Goal: Contribute content: Contribute content

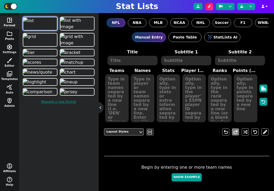
click at [11, 37] on button "folder Posts" at bounding box center [9, 36] width 19 height 14
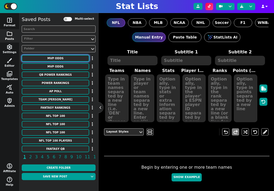
click at [62, 60] on button "MVP ODDS" at bounding box center [56, 58] width 68 height 7
type textarea "MVP ODDS"
type textarea "Implied Probability Acc. To DraftKings"
type textarea "buf bal lac gb phi wsh TB KC LAR DET DAL PIT ARI SF JAX BAL IND DET LV NE CHI H…"
type textarea "Josh Allen Lamar Jackson Justin Herbert Jordan Love Jalen Hurts Jayden Daniels …"
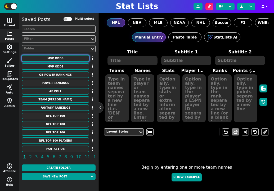
type textarea "28.6 25.0 16.7 5.9 5.9 5.6 5.3 5.0 3.8 2.8 1.6 1.6 1.6 1.5 1.3 1.2 1.2"
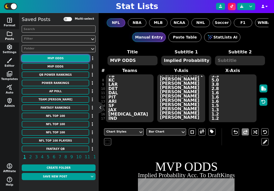
scroll to position [30, 0]
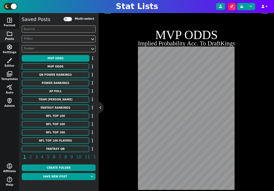
click at [201, 43] on h2 "Implied Probability Acc. To DraftKings" at bounding box center [186, 43] width 97 height 6
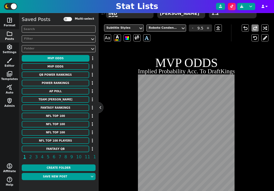
scroll to position [98, 0]
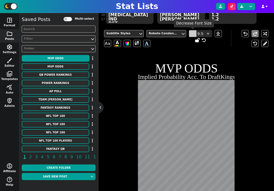
click at [192, 33] on span "-" at bounding box center [193, 33] width 8 height 7
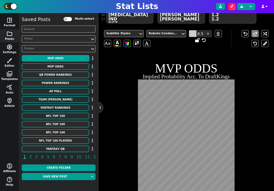
click at [192, 33] on span "-" at bounding box center [193, 33] width 8 height 7
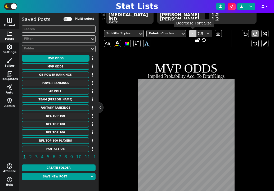
click at [191, 33] on span "-" at bounding box center [193, 33] width 8 height 7
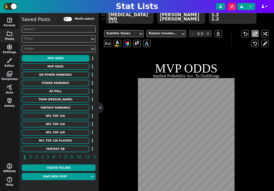
click at [173, 67] on h1 "MVP ODDS" at bounding box center [186, 68] width 97 height 12
type input "19"
click at [137, 44] on span at bounding box center [137, 43] width 5 height 7
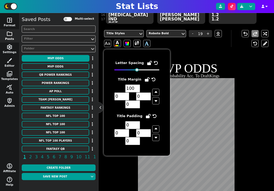
click at [131, 87] on input "100" at bounding box center [132, 88] width 15 height 8
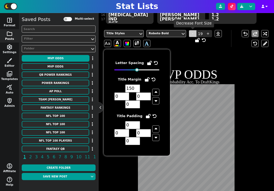
type input "150"
click at [193, 32] on span "-" at bounding box center [193, 33] width 8 height 7
type input "18"
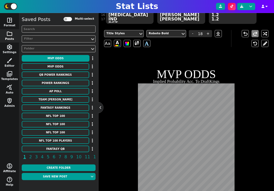
click at [133, 31] on div "Title Styles" at bounding box center [122, 33] width 30 height 5
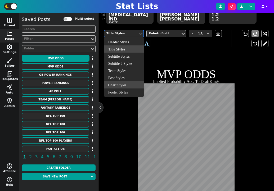
click at [125, 87] on div "Chart Styles" at bounding box center [124, 84] width 40 height 7
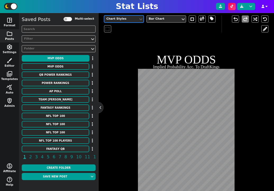
scroll to position [108, 0]
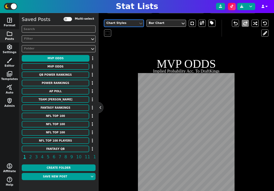
click at [125, 25] on div "Chart Styles" at bounding box center [121, 23] width 34 height 7
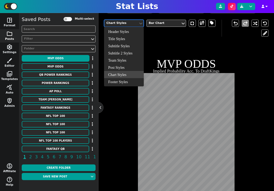
click at [125, 30] on div "Header Styles" at bounding box center [124, 31] width 40 height 7
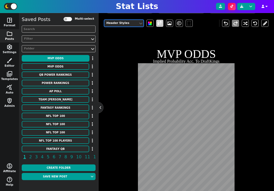
click at [160, 23] on span at bounding box center [159, 23] width 5 height 7
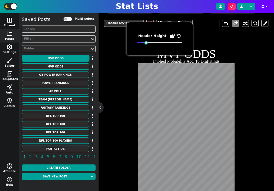
scroll to position [130, 0]
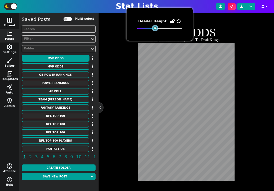
drag, startPoint x: 147, startPoint y: 29, endPoint x: 156, endPoint y: 29, distance: 8.8
click at [156, 29] on div at bounding box center [156, 28] width 4 height 4
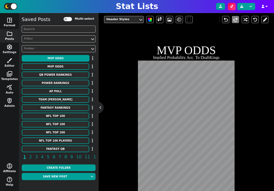
scroll to position [98, 0]
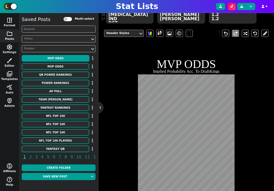
click at [128, 36] on div "Header Styles" at bounding box center [121, 33] width 34 height 7
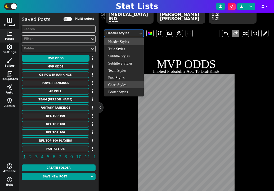
click at [123, 86] on div "Chart Styles" at bounding box center [124, 84] width 40 height 7
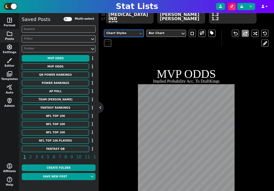
scroll to position [114, 0]
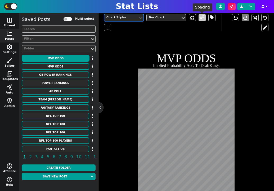
click at [200, 20] on span at bounding box center [202, 17] width 5 height 7
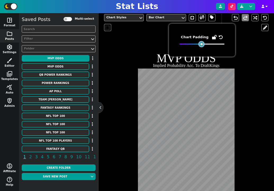
click at [202, 44] on div at bounding box center [202, 44] width 4 height 4
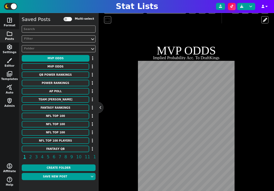
scroll to position [111, 0]
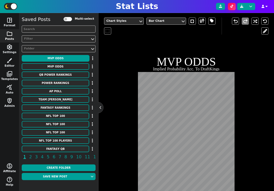
click at [130, 25] on div "Chart Styles Bar Chart" at bounding box center [163, 25] width 118 height 17
click at [130, 21] on div "Chart Styles" at bounding box center [122, 21] width 30 height 5
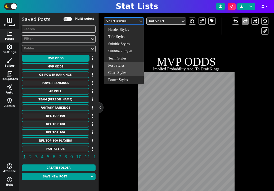
click at [124, 66] on div "Post Styles" at bounding box center [124, 65] width 40 height 7
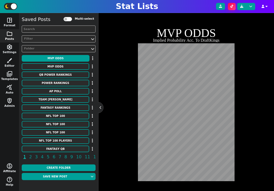
scroll to position [130, 0]
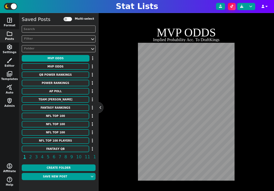
click at [115, 166] on div "option Post Styles, selected. Select is focused , press Down to open the menu, …" at bounding box center [186, 87] width 165 height 187
click at [115, 166] on div "Post Styles Story/TikTok (9:16) wallpaper undo redo MVP ODDS Implied Probabilit…" at bounding box center [186, 87] width 165 height 187
click at [125, 87] on div "Post Styles Story/TikTok (9:16) wallpaper undo redo MVP ODDS Implied Probabilit…" at bounding box center [186, 87] width 165 height 187
click at [111, 151] on div "Post Styles Story/TikTok (9:16) wallpaper undo redo MVP ODDS Implied Probabilit…" at bounding box center [186, 87] width 165 height 187
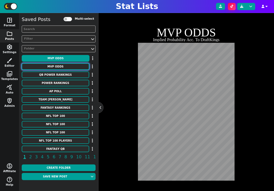
click at [65, 66] on button "MVP ODDS" at bounding box center [56, 66] width 68 height 7
type textarea "Josh Allen Lamar Jackson Justin Herbert Jordan Love Jalen Hurts Jayden Daniels …"
type textarea "28.6 25.0 16.7 5.9 5.9 5.6 5.3 5.0 3.8 2.8 1.6 1.6 1.6 1.5 1.3 1.2 1.2 1.0 1.0 …"
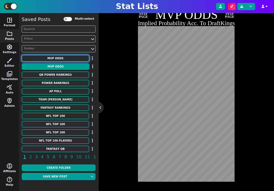
click at [64, 58] on button "MVP ODDS" at bounding box center [56, 58] width 68 height 7
type textarea "Josh Allen Lamar Jackson Justin Herbert Jordan Love Jalen Hurts Jayden Daniels …"
type textarea "28.6 25.0 16.7 5.9 5.9 5.6 5.3 5.0 3.8 2.8 1.6 1.6 1.6 1.5 1.3 1.2 1.2"
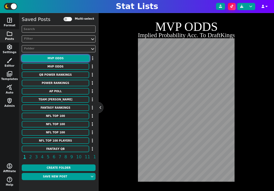
scroll to position [0, 0]
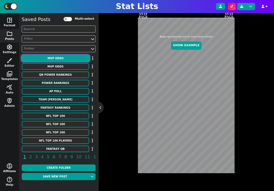
type textarea "MVP ODDS"
type textarea "Implied Probability Acc. To DraftKings"
type textarea "buf bal lac gb phi wsh TB KC LAR DET DAL PIT ARI SF JAX BAL IND DET LV NE CHI H…"
type textarea "Josh Allen Lamar Jackson Justin Herbert Jordan Love Jalen Hurts Jayden Daniels …"
type textarea "28.6 25.0 16.7 5.9 5.9 5.6 5.3 5.0 3.8 2.8 1.6 1.6 1.6 1.5 1.3 1.2 1.2 1.0 1.0 …"
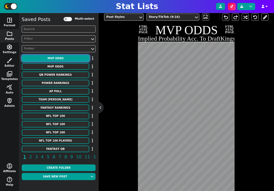
scroll to position [110, 0]
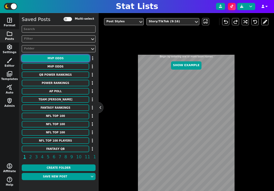
type textarea "MVP ODDS"
type textarea "Implied Probability Acc. To DraftKings"
type textarea "buf bal lac gb phi wsh TB KC LAR DET DAL PIT ARI SF JAX BAL IND DET LV NE CHI H…"
type textarea "Josh Allen Lamar Jackson Justin Herbert Jordan Love Jalen Hurts Jayden Daniels …"
type textarea "28.6 25.0 16.7 5.9 5.9 5.6 5.3 5.0 3.8 2.8 1.6 1.6 1.6 1.5 1.3 1.2 1.2"
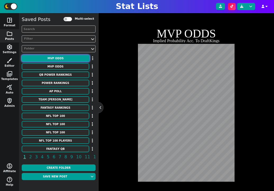
scroll to position [126, 0]
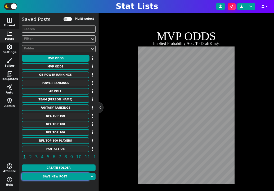
click at [68, 176] on button "Save new post" at bounding box center [55, 176] width 67 height 7
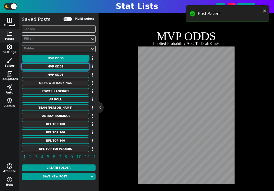
click at [58, 66] on button "MVP ODDS" at bounding box center [56, 66] width 68 height 7
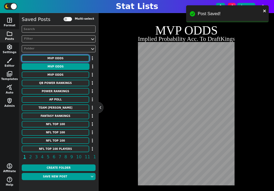
click at [62, 57] on button "MVP ODDS" at bounding box center [56, 58] width 68 height 7
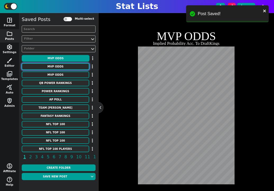
click at [70, 66] on button "MVP ODDS" at bounding box center [56, 66] width 68 height 7
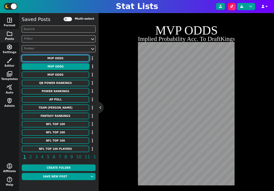
click at [68, 59] on button "MVP ODDS" at bounding box center [56, 58] width 68 height 7
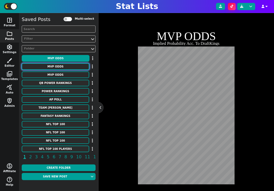
click at [68, 66] on button "MVP ODDS" at bounding box center [56, 66] width 68 height 7
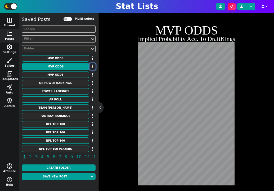
click at [94, 68] on button "button" at bounding box center [93, 66] width 6 height 7
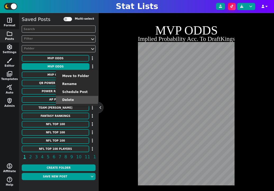
click at [88, 98] on li "Delete" at bounding box center [77, 100] width 42 height 8
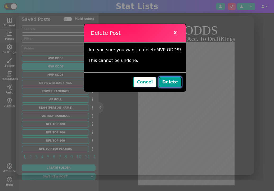
click at [170, 81] on button "Delete" at bounding box center [170, 82] width 23 height 11
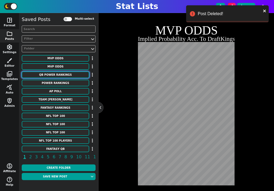
click at [70, 75] on button "QB POWER RANKINGS" at bounding box center [56, 74] width 68 height 7
type textarea "QB POWER RANKINGS"
type textarea "According to CBS"
type textarea "TCU LSU Penn State Florida State Ohio State South Carolina Auburn Georgia Tech …"
type textarea "1. Josh Hoover 2. Garrett Nussmeier 3. Drew Allar 4. Tommy Castellanos 5. Julia…"
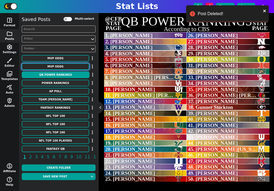
click at [70, 67] on button "MVP ODDS" at bounding box center [56, 66] width 68 height 7
type textarea "MVP ODDS"
type textarea "Implied Probability Acc. To DraftKings"
type textarea "buf bal lac gb phi wsh TB KC LAR DET DAL PIT ARI SF JAX BAL IND DET LV NE CHI H…"
type textarea "Josh Allen Lamar Jackson Justin Herbert Jordan Love Jalen Hurts Jayden Daniels …"
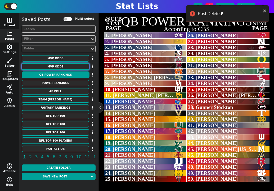
type textarea "28.6 25.0 16.7 5.9 5.9 5.6 5.3 5.0 3.8 2.8 1.6 1.6 1.6 1.5 1.3 1.2 1.2 1.0 1.0 …"
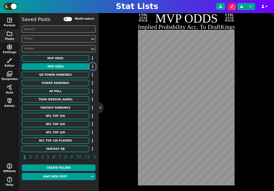
click at [93, 68] on icon "button" at bounding box center [92, 66] width 1 height 4
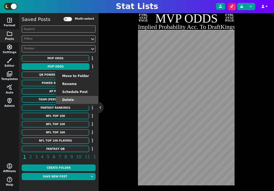
click at [82, 100] on li "Delete" at bounding box center [77, 100] width 42 height 8
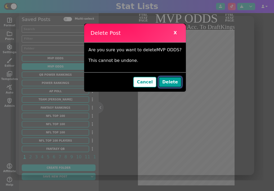
click at [164, 81] on button "Delete" at bounding box center [170, 82] width 23 height 11
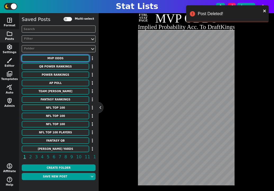
click at [71, 59] on button "MVP ODDS" at bounding box center [56, 58] width 68 height 7
type textarea "Josh Allen Lamar Jackson Justin Herbert Jordan Love Jalen Hurts Jayden Daniels …"
type textarea "28.6 25.0 16.7 5.9 5.9 5.6 5.3 5.0 3.8 2.8 1.6 1.6 1.6 1.5 1.3 1.2 1.2"
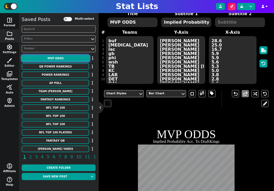
scroll to position [30, 0]
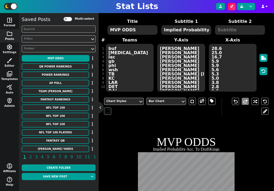
click at [116, 30] on textarea "MVP ODDS" at bounding box center [133, 30] width 50 height 10
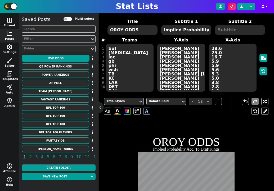
type textarea "OROY ODDS"
click at [180, 57] on textarea "Josh Allen Lamar Jackson Justin Herbert Jordan Love Jalen Hurts Jayden Daniels …" at bounding box center [181, 68] width 48 height 48
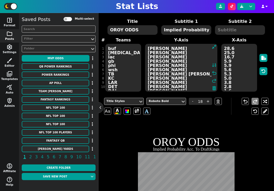
paste textarea "Emeka Egbuka Tyler Warren Tetairoa McMillan Omarion Hampton Jaxson Dart Ashton …"
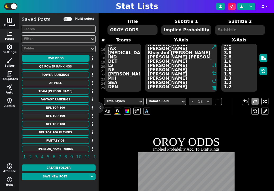
type textarea "Emeka Egbuka Tyler Warren Tetairoa McMillan Omarion Hampton Jaxson Dart Ashton …"
click at [241, 63] on textarea "28.6 25.0 16.7 5.9 5.9 5.6 5.3 5.0 3.8 2.8 1.6 1.6 1.6 1.5 1.3 1.2 1.2" at bounding box center [240, 68] width 36 height 48
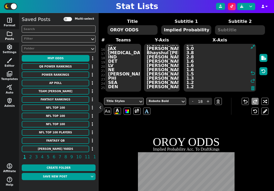
paste textarea "2.2 18.2 11.8 11.8 11.1 11.1 10.5 4.8 4.8 3.2 2.4 2.4 2.2 1.6 1.6 1.6 1.5 1.4 1…"
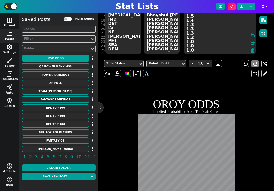
scroll to position [43, 0]
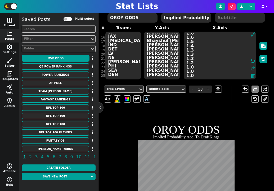
type textarea "22.2 18.2 11.8 11.8 11.1 11.1 10.5 4.8 4.8 3.2 2.4 2.4 2.2 1.6 1.6 1.6 1.5 1.4 …"
click at [119, 57] on textarea "buf bal lac gb phi wsh TB KC LAR DET DAL PIT ARI SF JAX BAL IND DET LV NE CHI H…" at bounding box center [124, 56] width 36 height 48
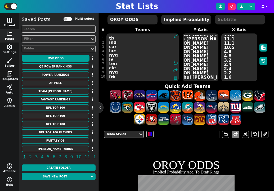
scroll to position [0, 0]
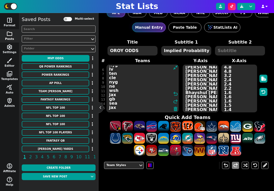
type textarea "tb ind car lac nyg lv ten cle nyg ne wsh jax gb sea jax"
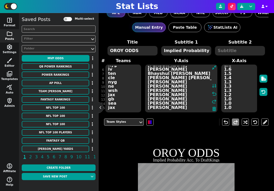
drag, startPoint x: 186, startPoint y: 101, endPoint x: 216, endPoint y: 141, distance: 50.3
click at [216, 141] on div "NFL NBA MLB NCAA NHL Soccer F1 WNBA AFL Custom Manual Entry Paste Table StatLis…" at bounding box center [187, 102] width 176 height 178
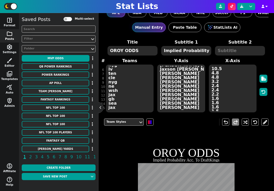
type textarea "Emeka Egbuka Tyler Warren Tetairoa McMillan Omarion Hampton Jaxson Dart Ashton …"
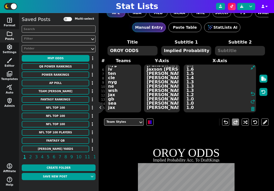
drag, startPoint x: 223, startPoint y: 102, endPoint x: 262, endPoint y: 154, distance: 65.0
click at [261, 154] on div "NFL NBA MLB NCAA NHL Soccer F1 WNBA AFL Custom Manual Entry Paste Table StatLis…" at bounding box center [187, 102] width 176 height 178
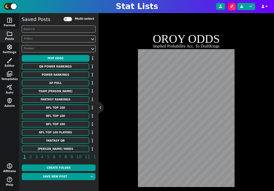
type textarea "22.2 18.2 11.8 11.8 11.1 11.1 10.5 4.8 4.8 3.2 2.4 2.4 2.2 1.6 1.6"
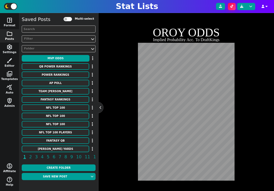
scroll to position [129, 0]
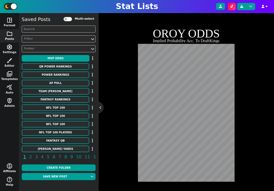
click at [114, 168] on div "Team Styles undo redo OROY ODDS Implied Probability Acc. To DraftKings" at bounding box center [186, 88] width 165 height 187
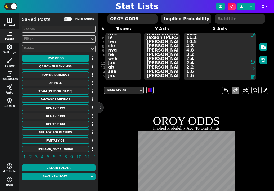
scroll to position [12, 0]
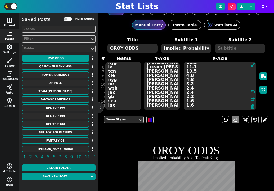
click at [114, 47] on textarea "OROY ODDS" at bounding box center [133, 48] width 50 height 10
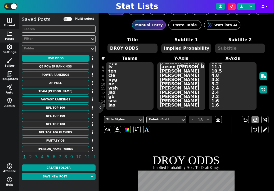
type textarea "DROY ODDS"
click at [181, 97] on textarea "Emeka Egbuka Tyler Warren Tetairoa McMillan Omarion Hampton Jaxson Dart Ashton …" at bounding box center [181, 86] width 48 height 48
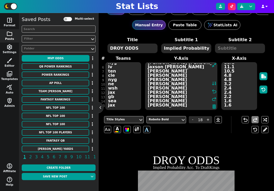
paste textarea "Abdul Carter Jihaad Campbell Mykel Williams Carson Schwesinger Jalon Walker She…"
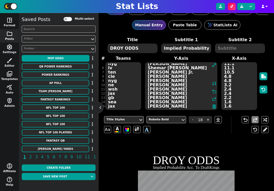
type textarea "Abdul Carter Jihaad Campbell Mykel Williams Carson Schwesinger Jalon Walker She…"
click at [225, 72] on textarea "22.2 18.2 11.8 11.8 11.1 11.1 10.5 4.8 4.8 3.2 2.4 2.4 2.2 1.6 1.6" at bounding box center [240, 86] width 36 height 48
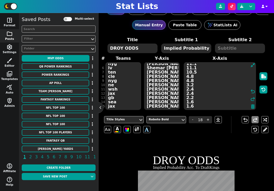
paste textarea "30.3 12.5 10.0 9.1 9.1 7.7 6.3 5.3 5.3 4.8 4.8 4.3 3.2 2.8 2.8"
type textarea "30.3 12.5 10.0 9.1 9.1 7.7 6.3 5.3 5.3 4.8 4.8 4.3 3.2 2.8 2.8"
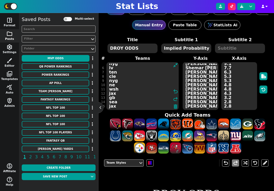
click at [136, 93] on textarea "tb ind car lac nyg lv ten cle nyg ne wsh jax gb sea jax" at bounding box center [143, 86] width 72 height 48
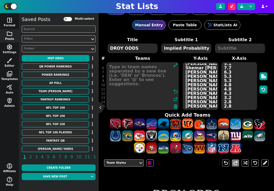
scroll to position [0, 0]
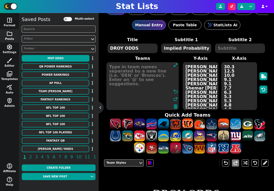
click at [203, 66] on textarea "Abdul Carter Jihaad Campbell Mykel Williams Carson Schwesinger Jalon Walker She…" at bounding box center [201, 86] width 36 height 48
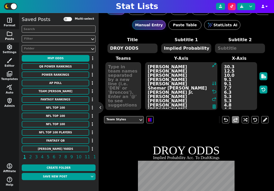
click at [203, 66] on textarea "Abdul Carter Jihaad Campbell Mykel Williams Carson Schwesinger Jalon Walker She…" at bounding box center [181, 86] width 72 height 48
click at [167, 66] on textarea "Abdul Carter Jihaad Campbell Mykel Williams Carson Schwesinger Jalon Walker She…" at bounding box center [181, 86] width 72 height 48
click at [124, 70] on textarea at bounding box center [124, 86] width 36 height 48
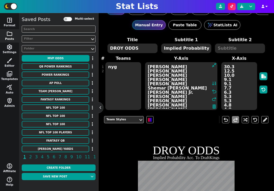
click at [197, 72] on textarea "Abdul Carter Jihaad Campbell Mykel Williams Carson Schwesinger Jalon Walker She…" at bounding box center [181, 86] width 72 height 48
click at [116, 72] on textarea "nyg" at bounding box center [124, 86] width 36 height 48
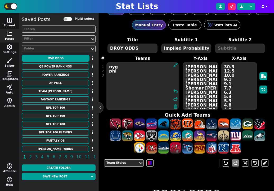
click at [198, 76] on textarea "Abdul Carter Jihaad Campbell Mykel Williams Carson Schwesinger Jalon Walker She…" at bounding box center [201, 86] width 36 height 48
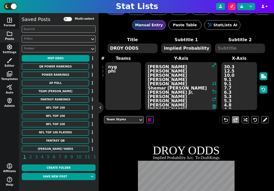
click at [198, 76] on textarea "Abdul Carter Jihaad Campbell Mykel Williams Carson Schwesinger Jalon Walker She…" at bounding box center [181, 86] width 72 height 48
click at [129, 80] on textarea "nyg phi" at bounding box center [124, 86] width 36 height 48
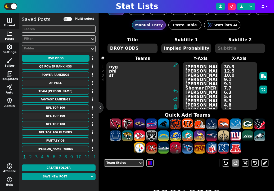
click at [205, 78] on textarea "Abdul Carter Jihaad Campbell Mykel Williams Carson Schwesinger Jalon Walker She…" at bounding box center [201, 86] width 36 height 48
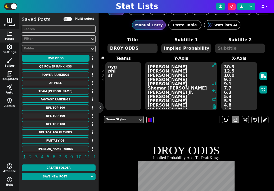
click at [205, 78] on textarea "Abdul Carter Jihaad Campbell Mykel Williams Carson Schwesinger Jalon Walker She…" at bounding box center [181, 86] width 72 height 48
click at [125, 85] on textarea "nyg phi sf" at bounding box center [124, 86] width 36 height 48
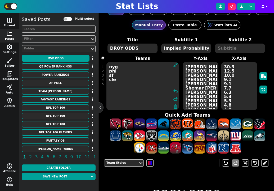
click at [201, 85] on textarea "Abdul Carter Jihaad Campbell Mykel Williams Carson Schwesinger Jalon Walker She…" at bounding box center [201, 86] width 36 height 48
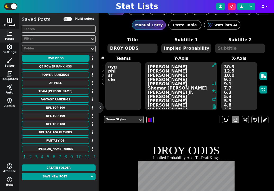
click at [201, 85] on textarea "Abdul Carter Jihaad Campbell Mykel Williams Carson Schwesinger Jalon Walker She…" at bounding box center [181, 86] width 72 height 48
click at [128, 96] on textarea "nyg phi sf cle" at bounding box center [124, 86] width 36 height 48
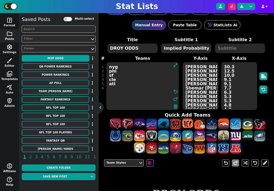
click at [200, 89] on textarea "Abdul Carter Jihaad Campbell Mykel Williams Carson Schwesinger Jalon Walker She…" at bounding box center [201, 86] width 36 height 48
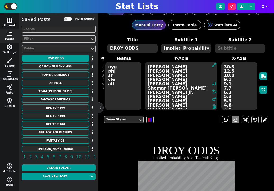
click at [200, 89] on textarea "Abdul Carter Jihaad Campbell Mykel Williams Carson Schwesinger Jalon Walker She…" at bounding box center [181, 86] width 72 height 48
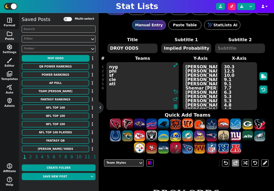
click at [129, 99] on div "Title DROY ODDS Subtitle 1 Implied Probability Acc. To DraftKings Subtitle 2 # …" at bounding box center [186, 95] width 165 height 117
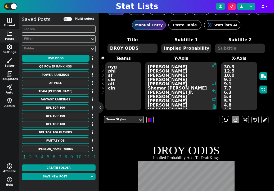
click at [200, 93] on textarea "Abdul Carter Jihaad Campbell Mykel Williams Carson Schwesinger Jalon Walker She…" at bounding box center [181, 86] width 72 height 48
click at [119, 92] on textarea "nyg phi sf cle atl cin" at bounding box center [124, 86] width 36 height 48
click at [199, 99] on textarea "Abdul Carter Jihaad Campbell Mykel Williams Carson Schwesinger Jalon Walker She…" at bounding box center [181, 86] width 72 height 48
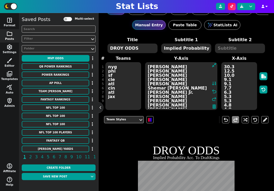
click at [199, 99] on textarea "Abdul Carter Jihaad Campbell Mykel Williams Carson Schwesinger Jalon Walker She…" at bounding box center [181, 86] width 72 height 48
click at [169, 101] on textarea "Abdul Carter Jihaad Campbell Mykel Williams Carson Schwesinger Jalon Walker She…" at bounding box center [181, 86] width 72 height 48
click at [120, 104] on div "Title DROY ODDS Subtitle 1 Implied Probability Acc. To DraftKings Subtitle 2 # …" at bounding box center [186, 74] width 165 height 74
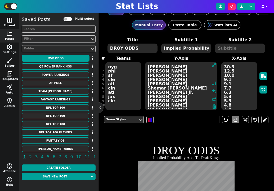
click at [200, 103] on textarea "Abdul Carter Jihaad Campbell Mykel Williams Carson Schwesinger Jalon Walker She…" at bounding box center [181, 86] width 72 height 48
click at [162, 104] on textarea "Abdul Carter Jihaad Campbell Mykel Williams Carson Schwesinger Jalon Walker She…" at bounding box center [181, 86] width 72 height 48
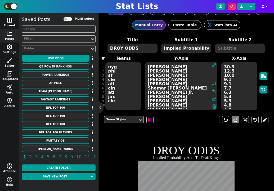
click at [115, 106] on div "Title DROY ODDS Subtitle 1 Implied Probability Acc. To DraftKings Subtitle 2 # …" at bounding box center [186, 74] width 165 height 74
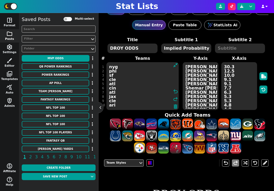
scroll to position [3, 0]
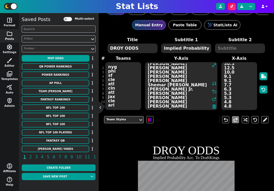
click at [204, 104] on textarea "Abdul Carter Jihaad Campbell Mykel Williams Carson Schwesinger Jalon Walker She…" at bounding box center [181, 86] width 72 height 48
click at [162, 108] on textarea "Abdul Carter Jihaad Campbell Mykel Williams Carson Schwesinger Jalon Walker She…" at bounding box center [181, 86] width 72 height 48
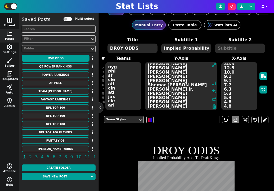
click at [161, 107] on textarea "Abdul Carter Jihaad Campbell Mykel Williams Carson Schwesinger Jalon Walker She…" at bounding box center [181, 86] width 72 height 48
click at [114, 105] on div "Title DROY ODDS Subtitle 1 Implied Probability Acc. To DraftKings Subtitle 2 # …" at bounding box center [186, 74] width 165 height 74
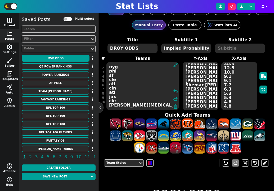
scroll to position [7, 0]
click at [195, 104] on textarea "Abdul Carter Jihaad Campbell Mykel Williams Carson Schwesinger Jalon Walker She…" at bounding box center [201, 86] width 36 height 48
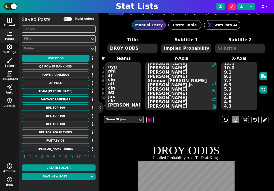
click at [195, 104] on textarea "Abdul Carter Jihaad Campbell Mykel Williams Carson Schwesinger Jalon Walker She…" at bounding box center [181, 86] width 72 height 48
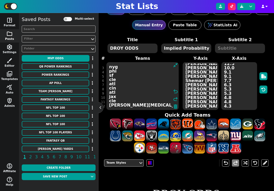
click at [121, 107] on div "Title DROY ODDS Subtitle 1 Implied Probability Acc. To DraftKings Subtitle 2 # …" at bounding box center [186, 95] width 165 height 117
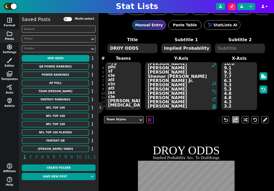
click at [200, 103] on textarea "Abdul Carter Jihaad Campbell Mykel Williams Carson Schwesinger Jalon Walker She…" at bounding box center [181, 86] width 72 height 48
click at [165, 104] on textarea "Abdul Carter Jihaad Campbell Mykel Williams Carson Schwesinger Jalon Walker She…" at bounding box center [181, 86] width 72 height 48
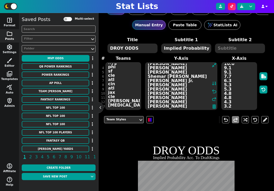
click at [115, 107] on div "Title DROY ODDS Subtitle 1 Implied Probability Acc. To DraftKings Subtitle 2 # …" at bounding box center [186, 74] width 165 height 74
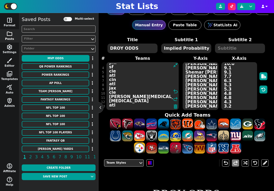
scroll to position [16, 0]
click at [198, 106] on textarea "Abdul Carter Jihaad Campbell Mykel Williams Carson Schwesinger Jalon Walker She…" at bounding box center [201, 86] width 36 height 48
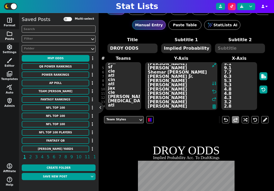
click at [198, 106] on textarea "Abdul Carter Jihaad Campbell Mykel Williams Carson Schwesinger Jalon Walker She…" at bounding box center [181, 86] width 72 height 48
click at [119, 108] on div "Title DROY ODDS Subtitle 1 Implied Probability Acc. To DraftKings Subtitle 2 # …" at bounding box center [186, 74] width 165 height 74
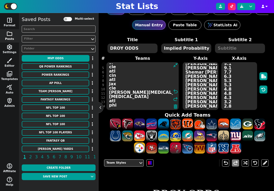
scroll to position [20, 0]
click at [195, 106] on textarea "Abdul Carter Jihaad Campbell Mykel Williams Carson Schwesinger Jalon Walker She…" at bounding box center [201, 86] width 36 height 48
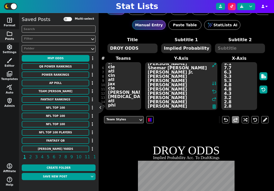
click at [195, 106] on textarea "Abdul Carter Jihaad Campbell Mykel Williams Carson Schwesinger Jalon Walker She…" at bounding box center [181, 86] width 72 height 48
click at [122, 108] on div "Title DROY ODDS Subtitle 1 Implied Probability Acc. To DraftKings Subtitle 2 # …" at bounding box center [186, 74] width 165 height 74
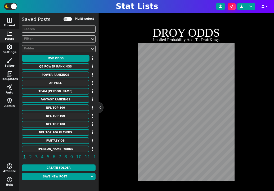
scroll to position [173, 0]
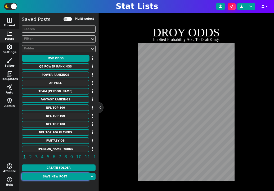
type textarea "nyg phi sf cle atl cin atl jax cle ari bal bal atl phi den"
click at [66, 175] on button "Save new post" at bounding box center [55, 176] width 67 height 7
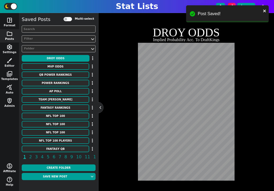
click at [122, 137] on div "Team Styles undo redo DROY ODDS Implied Probability Acc. To DraftKings" at bounding box center [186, 87] width 165 height 187
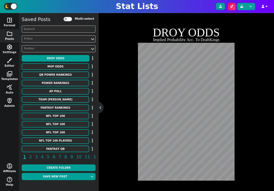
scroll to position [0, 0]
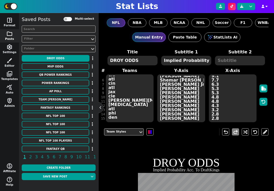
click at [115, 59] on textarea "DROY ODDS" at bounding box center [133, 61] width 50 height 10
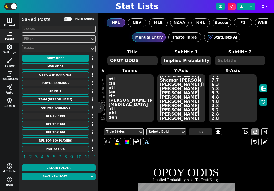
type textarea "OPOY ODDS"
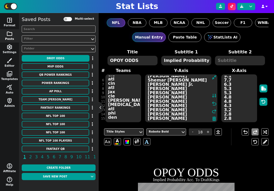
click at [177, 97] on textarea "Abdul Carter Jihaad Campbell Mykel Williams Carson Schwesinger Jalon Walker She…" at bounding box center [181, 98] width 72 height 48
paste textarea "Jonathan Taylor Puka Nacua Christian McCaffrey Bijan Robinson Derrick Henry Saq…"
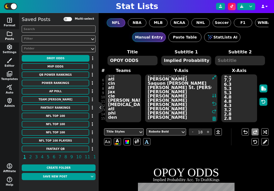
type textarea "Jonathan Taylor Puka Nacua Christian McCaffrey Bijan Robinson Derrick Henry Saq…"
click at [233, 87] on textarea "30.3 12.5 10.0 9.1 9.1 7.7 6.3 5.3 5.3 4.8 4.8 4.3 3.2 2.8 2.8" at bounding box center [240, 98] width 36 height 48
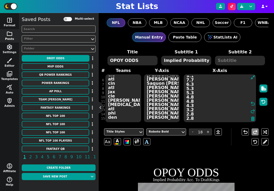
paste textarea "15.4 10.5 9.1 9.1 8.3 8.3 8.3 5.6 4.3 3.2 3.2 2.8 2.8"
type textarea "15.4 10.5 9.1 9.1 8.3 8.3 8.3 5.6 4.3 3.2 3.2 2.8 2.8 2.8 2.8"
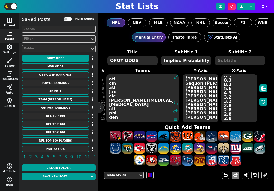
click at [117, 86] on textarea "nyg phi sf cle atl cin atl jax cle ari bal bal atl phi den" at bounding box center [143, 98] width 72 height 48
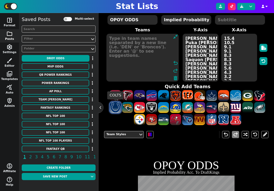
click at [114, 106] on span at bounding box center [115, 107] width 11 height 11
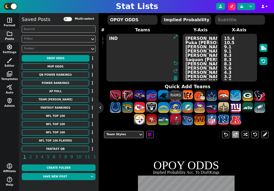
click at [177, 107] on span at bounding box center [175, 107] width 11 height 11
click at [109, 42] on textarea "IND LAR" at bounding box center [143, 58] width 72 height 48
click at [122, 43] on textarea "IND LAR" at bounding box center [143, 58] width 72 height 48
click at [153, 124] on span at bounding box center [151, 119] width 11 height 11
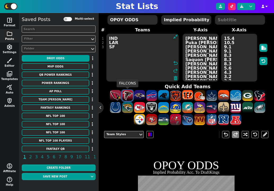
click at [125, 96] on span at bounding box center [127, 95] width 11 height 11
click at [140, 97] on span at bounding box center [139, 95] width 11 height 11
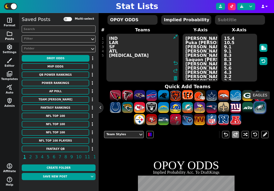
click at [260, 107] on span at bounding box center [260, 107] width 11 height 11
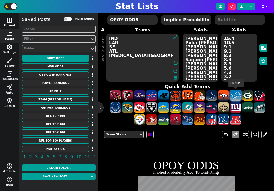
click at [239, 94] on span at bounding box center [235, 95] width 11 height 11
click at [236, 97] on span at bounding box center [235, 95] width 11 height 11
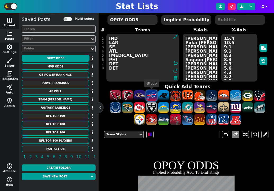
click at [152, 94] on span at bounding box center [151, 95] width 11 height 11
click at [237, 110] on span at bounding box center [235, 107] width 11 height 11
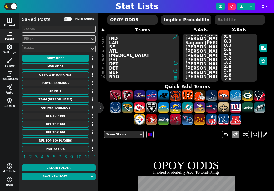
scroll to position [21, 0]
click at [197, 107] on span at bounding box center [199, 107] width 11 height 11
click at [142, 95] on span at bounding box center [139, 95] width 11 height 11
click at [247, 94] on span at bounding box center [248, 95] width 11 height 11
click at [153, 95] on span at bounding box center [151, 95] width 11 height 11
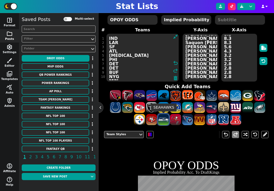
click at [167, 116] on span at bounding box center [163, 119] width 11 height 11
type textarea "IND LAR SF ATL BAL PHI DET DET BUF NYG MIN BAL GB BUF SEA"
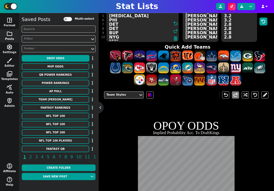
scroll to position [173, 0]
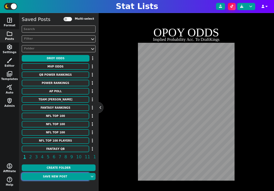
click at [63, 175] on button "Save new post" at bounding box center [55, 176] width 67 height 7
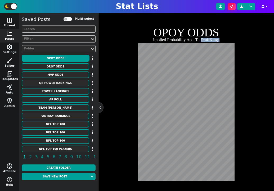
click at [115, 166] on div "Team Styles undo redo OPOY ODDS Implied Probability Acc. To DraftKings" at bounding box center [186, 87] width 165 height 187
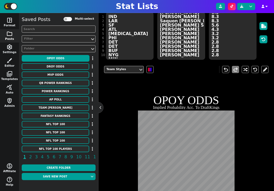
scroll to position [0, 0]
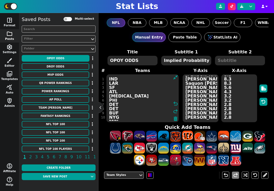
click at [128, 98] on textarea "IND LAR SF ATL BAL PHI DET DET BUF NYG MIN BAL GB BUF SEA" at bounding box center [143, 98] width 72 height 48
click at [194, 95] on textarea "Jonathan Taylor Puka Nacua Christian McCaffrey Bijan Robinson Derrick Henry Saq…" at bounding box center [201, 98] width 36 height 48
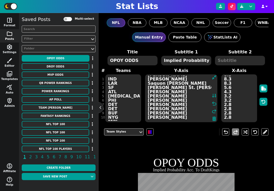
paste textarea "Micah Parsons Myles Garrett Aidan Hutchinson Will Anderson Jr. Jared Verse Maxx…"
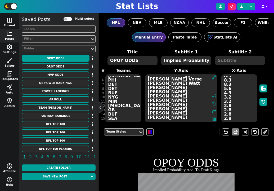
type textarea "Micah Parsons Myles Garrett Aidan Hutchinson Will Anderson Jr. Jared Verse Maxx…"
click at [238, 89] on textarea "15.4 10.5 9.1 9.1 8.3 8.3 8.3 5.6 4.3 3.2 3.2 2.8 2.8 2.8 2.8" at bounding box center [240, 98] width 36 height 48
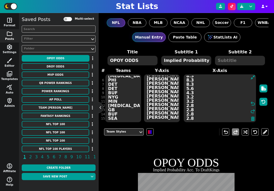
paste textarea "25.0 14.3 14.3 8.3 6.3 5.3 4.8 4.8 2.4 2.0 2.0 2.0 1.3 1.3 1.3"
type textarea "25.0 14.3 14.3 8.3 6.3 5.3 4.8 4.8 2.4 2.0 2.0 2.0 1.3 1.3 1.3"
click at [124, 87] on textarea "IND LAR SF ATL BAL PHI DET DET BUF NYG MIN BAL GB BUF SEA" at bounding box center [124, 98] width 36 height 48
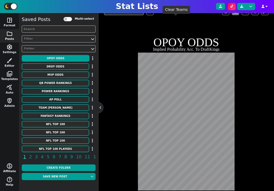
scroll to position [173, 0]
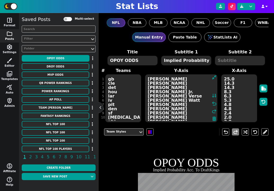
click at [195, 78] on textarea "Micah Parsons Myles Garrett Aidan Hutchinson Will Anderson Jr. Jared Verse Maxx…" at bounding box center [181, 98] width 72 height 48
click at [166, 83] on textarea "Micah Parsons Myles Garrett Aidan Hutchinson Will Anderson Jr. Jared Verse Maxx…" at bounding box center [181, 98] width 72 height 48
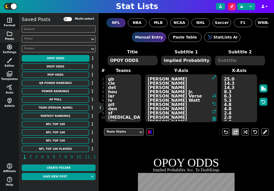
click at [166, 83] on textarea "Micah Parsons Myles Garrett Aidan Hutchinson Will Anderson Jr. Jared Verse Maxx…" at bounding box center [181, 98] width 72 height 48
click at [164, 87] on textarea "Micah Parsons Myles Garrett Aidan Hutchinson Will Anderson Jr. Jared Verse Maxx…" at bounding box center [181, 98] width 72 height 48
click at [163, 94] on textarea "Micah Parsons Myles Garrett Aidan Hutchinson Will Anderson Jr. Jared Verse Maxx…" at bounding box center [181, 98] width 72 height 48
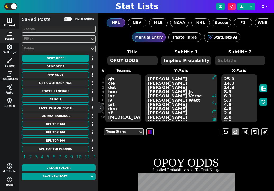
click at [163, 94] on textarea "Micah Parsons Myles Garrett Aidan Hutchinson Will Anderson Jr. Jared Verse Maxx…" at bounding box center [181, 98] width 72 height 48
click at [165, 91] on textarea "Micah Parsons Myles Garrett Aidan Hutchinson Will Anderson Jr. Jared Verse Maxx…" at bounding box center [181, 98] width 72 height 48
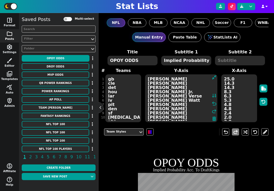
click at [162, 96] on textarea "Micah Parsons Myles Garrett Aidan Hutchinson Will Anderson Jr. Jared Verse Maxx…" at bounding box center [181, 98] width 72 height 48
click at [163, 100] on textarea "Micah Parsons Myles Garrett Aidan Hutchinson Will Anderson Jr. Jared Verse Maxx…" at bounding box center [181, 98] width 72 height 48
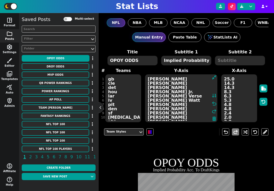
click at [163, 100] on textarea "Micah Parsons Myles Garrett Aidan Hutchinson Will Anderson Jr. Jared Verse Maxx…" at bounding box center [181, 98] width 72 height 48
click at [160, 105] on textarea "Micah Parsons Myles Garrett Aidan Hutchinson Will Anderson Jr. Jared Verse Maxx…" at bounding box center [181, 98] width 72 height 48
click at [160, 108] on textarea "Micah Parsons Myles Garrett Aidan Hutchinson Will Anderson Jr. Jared Verse Maxx…" at bounding box center [181, 98] width 72 height 48
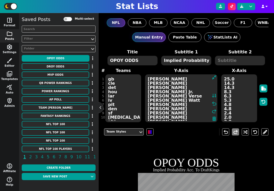
click at [160, 108] on textarea "Micah Parsons Myles Garrett Aidan Hutchinson Will Anderson Jr. Jared Verse Maxx…" at bounding box center [181, 98] width 72 height 48
click at [163, 114] on textarea "Micah Parsons Myles Garrett Aidan Hutchinson Will Anderson Jr. Jared Verse Maxx…" at bounding box center [181, 98] width 72 height 48
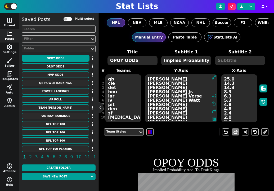
click at [166, 117] on textarea "Micah Parsons Myles Garrett Aidan Hutchinson Will Anderson Jr. Jared Verse Maxx…" at bounding box center [181, 98] width 72 height 48
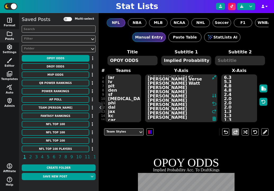
scroll to position [21, 0]
click at [165, 100] on textarea "Micah Parsons Myles Garrett Aidan Hutchinson Will Anderson Jr. Jared Verse Maxx…" at bounding box center [181, 98] width 72 height 48
click at [156, 105] on textarea "Micah Parsons Myles Garrett Aidan Hutchinson Will Anderson Jr. Jared Verse Maxx…" at bounding box center [181, 98] width 72 height 48
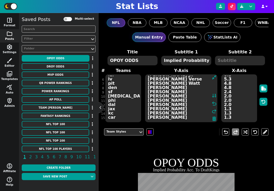
click at [156, 105] on textarea "Micah Parsons Myles Garrett Aidan Hutchinson Will Anderson Jr. Jared Verse Maxx…" at bounding box center [181, 98] width 72 height 48
click at [111, 104] on textarea "gb cle det hou lar lv pit den sf bal phi dal jax kc car" at bounding box center [124, 98] width 36 height 48
click at [199, 108] on textarea "Micah Parsons Myles Garrett Aidan Hutchinson Will Anderson Jr. Jared Verse Maxx…" at bounding box center [181, 98] width 72 height 48
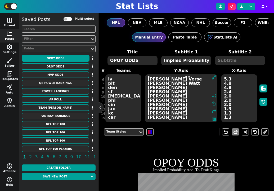
click at [199, 108] on textarea "Micah Parsons Myles Garrett Aidan Hutchinson Will Anderson Jr. Jared Verse Maxx…" at bounding box center [181, 98] width 72 height 48
click at [157, 112] on textarea "Micah Parsons Myles Garrett Aidan Hutchinson Will Anderson Jr. Jared Verse Maxx…" at bounding box center [181, 98] width 72 height 48
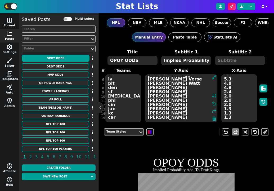
click at [160, 116] on textarea "Micah Parsons Myles Garrett Aidan Hutchinson Will Anderson Jr. Jared Verse Maxx…" at bounding box center [181, 98] width 72 height 48
click at [113, 118] on div "Title OPOY ODDS Subtitle 1 Implied Probability Acc. To DraftKings Subtitle 2 # …" at bounding box center [186, 86] width 165 height 74
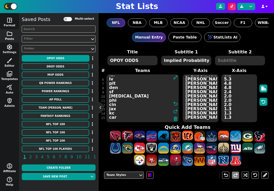
click at [113, 124] on div "Quick Add Teams" at bounding box center [188, 145] width 165 height 42
click at [112, 117] on textarea "gb cle det hou lar lv pit den sf bal phi cin jax kc car" at bounding box center [143, 98] width 72 height 48
type textarea "gb cle det hou lar lv pit den sf bal phi cin jax kc nyg"
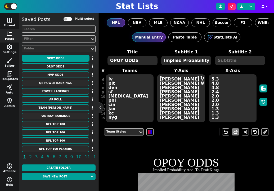
click at [112, 61] on textarea "OPOY ODDS" at bounding box center [133, 61] width 50 height 10
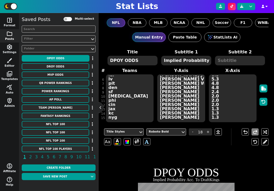
scroll to position [140, 0]
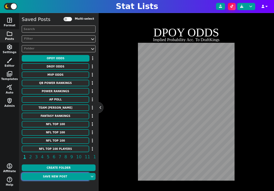
type textarea "DPOY ODDS"
click at [65, 177] on button "Save new post" at bounding box center [55, 176] width 67 height 7
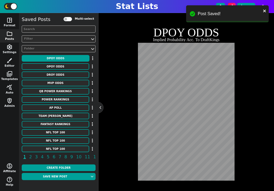
click at [117, 127] on div "Title Styles Roboto Bold - 18 + Aa A A undo redo DPOY ODDS Implied Probability …" at bounding box center [186, 82] width 165 height 197
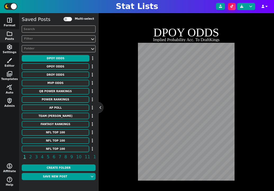
click at [111, 167] on div "Title Styles Roboto Bold - 18 + Aa A A undo redo DPOY ODDS Implied Probability …" at bounding box center [186, 82] width 165 height 197
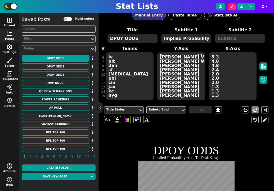
click at [166, 70] on textarea "Micah Parsons Myles Garrett Aidan Hutchinson Will Anderson Jr. Jared Verse Maxx…" at bounding box center [181, 76] width 48 height 48
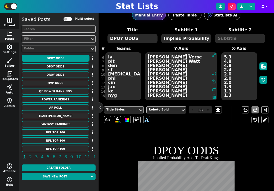
paste textarea "Shane Steichen Jim Harbaugh Liam Coen Mike Macdonald Kyle Shanahan Matt LaFleur…"
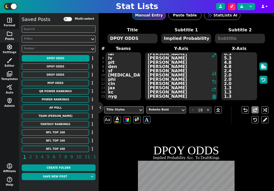
type textarea "[PERSON_NAME] [PERSON_NAME] [PERSON_NAME] [PERSON_NAME] [PERSON_NAME] [PERSON_N…"
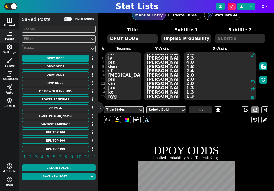
click at [228, 67] on textarea "25.0 14.3 14.3 8.3 6.3 5.3 4.8 4.8 2.4 2.0 2.0 2.0 1.3 1.3 1.3" at bounding box center [220, 76] width 72 height 48
paste textarea "0.8 13.3 9.1 7.7 7.7 5.3 5.3 5.3 4.8 4.8 4.8 4.8 3.8 3.8 3.8"
type textarea "20.8 13.3 9.1 7.7 7.7 5.3 5.3 5.3 4.8 4.8 4.8 4.8 3.8 3.8 3.8"
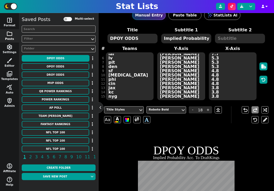
drag, startPoint x: 117, startPoint y: 40, endPoint x: 107, endPoint y: 40, distance: 9.8
click at [107, 40] on span "DPOY ODDS" at bounding box center [132, 38] width 51 height 11
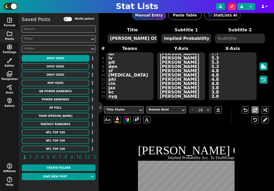
type textarea "[PERSON_NAME] ODDS"
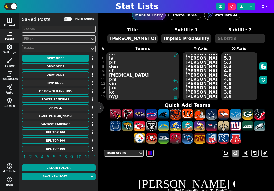
click at [122, 64] on textarea "gb cle det hou lar lv pit den sf bal phi cin jax kc nyg" at bounding box center [143, 76] width 72 height 48
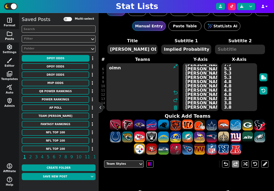
scroll to position [0, 0]
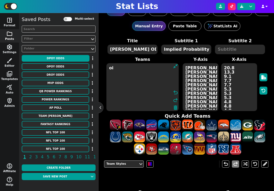
type textarea "o"
click at [203, 81] on textarea "[PERSON_NAME] [PERSON_NAME] [PERSON_NAME] [PERSON_NAME] [PERSON_NAME] [PERSON_N…" at bounding box center [201, 87] width 36 height 48
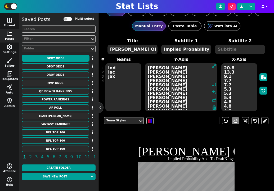
click at [203, 81] on textarea "[PERSON_NAME] [PERSON_NAME] [PERSON_NAME] [PERSON_NAME] [PERSON_NAME] [PERSON_N…" at bounding box center [181, 87] width 72 height 48
click at [123, 85] on textarea "ind lac jax" at bounding box center [124, 87] width 36 height 48
click at [202, 84] on textarea "[PERSON_NAME] [PERSON_NAME] [PERSON_NAME] [PERSON_NAME] [PERSON_NAME] [PERSON_N…" at bounding box center [181, 87] width 72 height 48
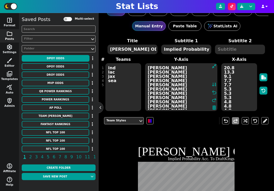
click at [202, 84] on textarea "[PERSON_NAME] [PERSON_NAME] [PERSON_NAME] [PERSON_NAME] [PERSON_NAME] [PERSON_N…" at bounding box center [181, 87] width 72 height 48
click at [122, 84] on textarea "ind lac jax sea" at bounding box center [124, 87] width 36 height 48
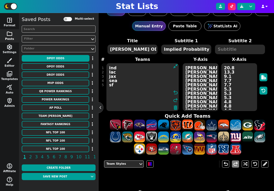
click at [195, 86] on textarea "[PERSON_NAME] [PERSON_NAME] [PERSON_NAME] [PERSON_NAME] [PERSON_NAME] [PERSON_N…" at bounding box center [201, 87] width 36 height 48
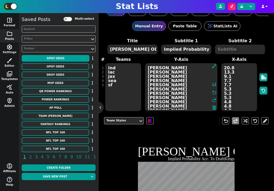
click at [167, 88] on textarea "[PERSON_NAME] [PERSON_NAME] [PERSON_NAME] [PERSON_NAME] [PERSON_NAME] [PERSON_N…" at bounding box center [181, 87] width 72 height 48
click at [117, 91] on textarea "ind lac jax sea sf" at bounding box center [124, 87] width 36 height 48
click at [195, 93] on textarea "[PERSON_NAME] [PERSON_NAME] [PERSON_NAME] [PERSON_NAME] [PERSON_NAME] [PERSON_N…" at bounding box center [181, 87] width 72 height 48
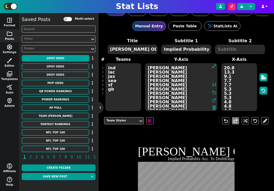
click at [195, 93] on textarea "[PERSON_NAME] [PERSON_NAME] [PERSON_NAME] [PERSON_NAME] [PERSON_NAME] [PERSON_N…" at bounding box center [181, 87] width 72 height 48
click at [165, 94] on textarea "[PERSON_NAME] [PERSON_NAME] [PERSON_NAME] [PERSON_NAME] [PERSON_NAME] [PERSON_N…" at bounding box center [181, 87] width 72 height 48
click at [122, 97] on textarea "ind lac jax sea sf gb" at bounding box center [124, 87] width 36 height 48
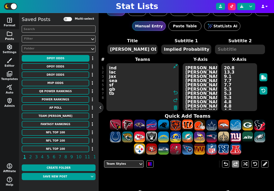
click at [196, 98] on textarea "[PERSON_NAME] [PERSON_NAME] [PERSON_NAME] [PERSON_NAME] [PERSON_NAME] [PERSON_N…" at bounding box center [201, 87] width 36 height 48
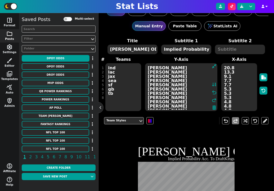
click at [177, 98] on textarea "[PERSON_NAME] [PERSON_NAME] [PERSON_NAME] [PERSON_NAME] [PERSON_NAME] [PERSON_N…" at bounding box center [181, 87] width 72 height 48
click at [124, 101] on div "Title COY ODDS Subtitle 1 Implied Probability Acc. To DraftKings Subtitle 2 # 1…" at bounding box center [186, 75] width 165 height 74
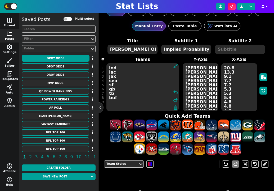
click at [200, 100] on textarea "[PERSON_NAME] [PERSON_NAME] [PERSON_NAME] [PERSON_NAME] [PERSON_NAME] [PERSON_N…" at bounding box center [201, 87] width 36 height 48
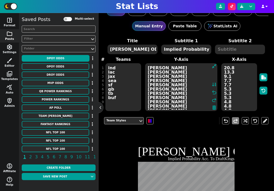
click at [200, 100] on textarea "[PERSON_NAME] [PERSON_NAME] [PERSON_NAME] [PERSON_NAME] [PERSON_NAME] [PERSON_N…" at bounding box center [181, 87] width 72 height 48
click at [173, 100] on textarea "[PERSON_NAME] [PERSON_NAME] [PERSON_NAME] [PERSON_NAME] [PERSON_NAME] [PERSON_N…" at bounding box center [181, 87] width 72 height 48
click at [164, 102] on textarea "[PERSON_NAME] [PERSON_NAME] [PERSON_NAME] [PERSON_NAME] [PERSON_NAME] [PERSON_N…" at bounding box center [181, 87] width 72 height 48
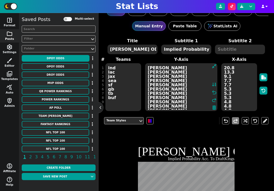
click at [164, 102] on textarea "[PERSON_NAME] [PERSON_NAME] [PERSON_NAME] [PERSON_NAME] [PERSON_NAME] [PERSON_N…" at bounding box center [181, 87] width 72 height 48
click at [117, 102] on div "Title COY ODDS Subtitle 1 Implied Probability Acc. To DraftKings Subtitle 2 # 1…" at bounding box center [186, 75] width 165 height 74
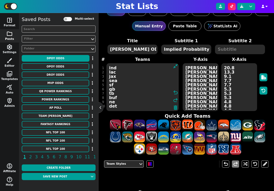
scroll to position [3, 0]
click at [192, 106] on textarea "[PERSON_NAME] [PERSON_NAME] [PERSON_NAME] [PERSON_NAME] [PERSON_NAME] [PERSON_N…" at bounding box center [201, 87] width 36 height 48
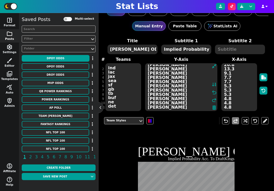
click at [192, 106] on textarea "[PERSON_NAME] [PERSON_NAME] [PERSON_NAME] [PERSON_NAME] [PERSON_NAME] [PERSON_N…" at bounding box center [181, 87] width 72 height 48
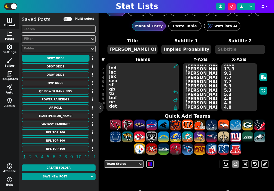
click at [119, 104] on div "Title COY ODDS Subtitle 1 Implied Probability Acc. To DraftKings Subtitle 2 # 1…" at bounding box center [186, 96] width 165 height 117
click at [116, 106] on textarea "ind lac jax sea sf gb tb buf ne det" at bounding box center [143, 87] width 72 height 48
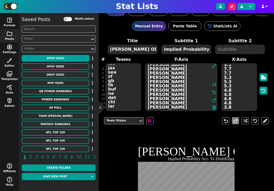
click at [193, 106] on textarea "[PERSON_NAME] [PERSON_NAME] [PERSON_NAME] [PERSON_NAME] [PERSON_NAME] [PERSON_N…" at bounding box center [181, 87] width 72 height 48
click at [118, 106] on div "Title COY ODDS Subtitle 1 Implied Probability Acc. To DraftKings Subtitle 2 # 1…" at bounding box center [186, 75] width 165 height 74
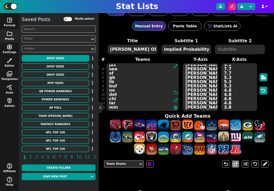
scroll to position [16, 0]
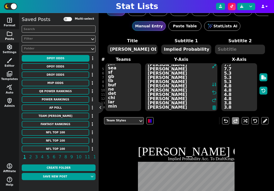
click at [196, 106] on textarea "[PERSON_NAME] [PERSON_NAME] [PERSON_NAME] [PERSON_NAME] [PERSON_NAME] [PERSON_N…" at bounding box center [181, 87] width 72 height 48
click at [170, 107] on textarea "[PERSON_NAME] [PERSON_NAME] [PERSON_NAME] [PERSON_NAME] [PERSON_NAME] [PERSON_N…" at bounding box center [181, 87] width 72 height 48
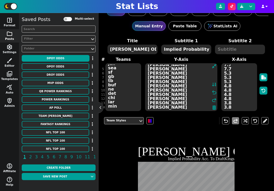
click at [117, 107] on div "Title COY ODDS Subtitle 1 Implied Probability Acc. To DraftKings Subtitle 2 # 1…" at bounding box center [186, 75] width 165 height 74
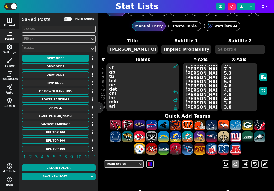
scroll to position [20, 0]
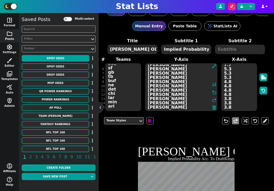
click at [196, 104] on textarea "[PERSON_NAME] [PERSON_NAME] [PERSON_NAME] [PERSON_NAME] [PERSON_NAME] [PERSON_N…" at bounding box center [181, 87] width 72 height 48
click at [167, 106] on textarea "[PERSON_NAME] [PERSON_NAME] [PERSON_NAME] [PERSON_NAME] [PERSON_NAME] [PERSON_N…" at bounding box center [181, 87] width 72 height 48
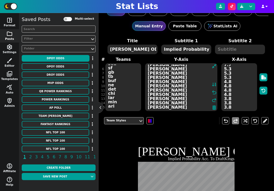
click at [128, 108] on div "Title COY ODDS Subtitle 1 Implied Probability Acc. To DraftKings Subtitle 2 # 1…" at bounding box center [186, 75] width 165 height 74
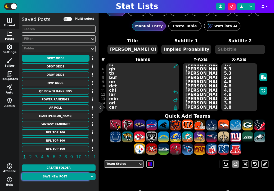
type textarea "ind lac jax sea sf gb tb buf ne det chi lar min ari car"
click at [58, 176] on button "Save new post" at bounding box center [55, 176] width 67 height 7
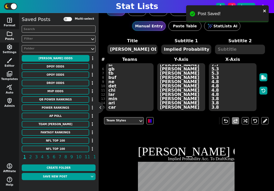
click at [259, 38] on label "Subtitle 2" at bounding box center [240, 41] width 54 height 6
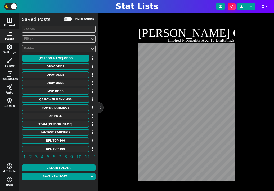
scroll to position [130, 0]
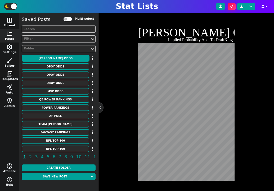
click at [109, 169] on div "Team Styles undo redo COY ODDS Implied Probability Acc. To DraftKings" at bounding box center [186, 87] width 165 height 187
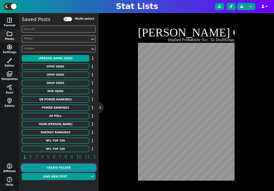
click at [68, 168] on button "Create Folder" at bounding box center [59, 167] width 74 height 7
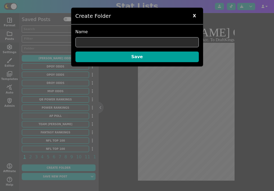
click at [196, 15] on span "X" at bounding box center [194, 16] width 8 height 8
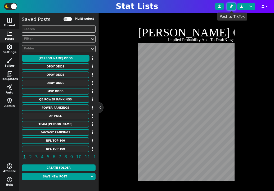
click at [232, 6] on icon at bounding box center [231, 6] width 3 height 3
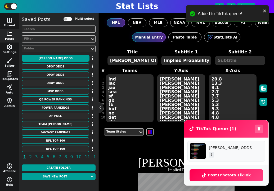
scroll to position [20, 0]
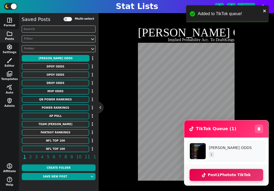
click at [228, 176] on button "Post 1 Photo to TikTok" at bounding box center [227, 175] width 74 height 12
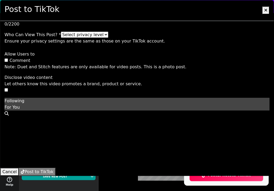
scroll to position [0, 0]
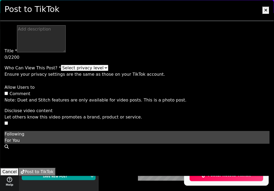
select select "FOLLOWER_OF_CREATOR"
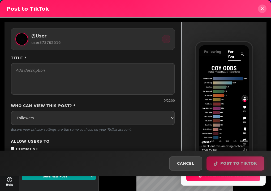
select select "FOLLOWER_OF_CREATOR"
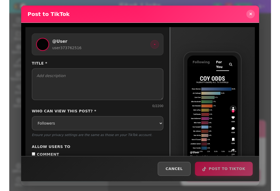
scroll to position [20, 0]
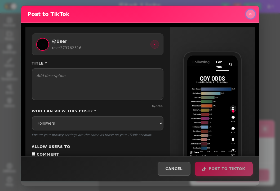
click at [250, 15] on icon at bounding box center [250, 14] width 3 height 4
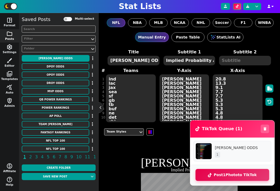
scroll to position [20, 0]
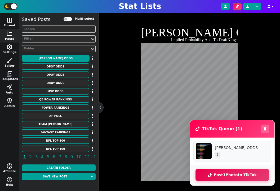
click at [233, 178] on button "Post 1 Photo to TikTok" at bounding box center [233, 175] width 74 height 12
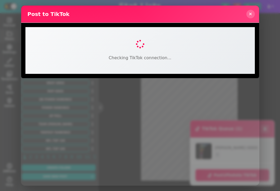
select select "FOLLOWER_OF_CREATOR"
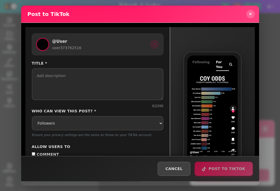
scroll to position [34, 0]
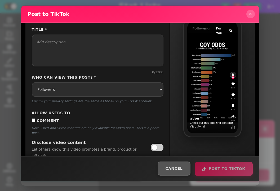
click at [183, 174] on button "Cancel" at bounding box center [174, 168] width 33 height 14
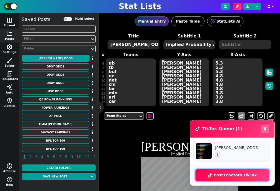
scroll to position [21, 0]
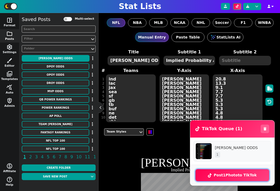
scroll to position [21, 0]
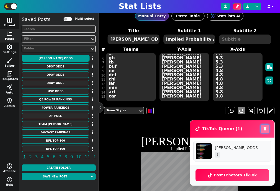
click at [264, 129] on icon at bounding box center [265, 128] width 3 height 3
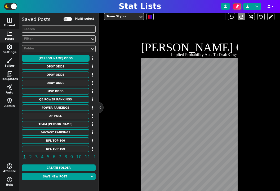
scroll to position [130, 0]
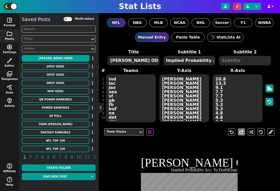
scroll to position [21, 0]
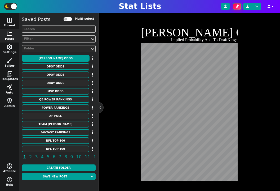
click at [8, 90] on span "query_stats" at bounding box center [9, 87] width 6 height 6
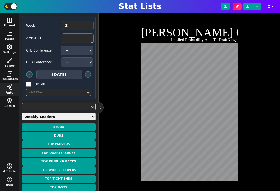
scroll to position [129, 0]
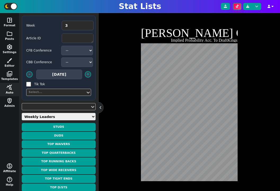
click at [54, 114] on select "Weekly Leaders Slate Leaders QB Stats RB Stats REC Stats IDP Stats Other Stats …" at bounding box center [59, 116] width 74 height 7
click at [22, 113] on select "Weekly Leaders Slate Leaders QB Stats RB Stats REC Stats IDP Stats Other Stats …" at bounding box center [59, 116] width 74 height 7
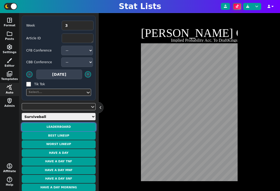
click at [68, 126] on button "Leaderboard" at bounding box center [59, 127] width 74 height 8
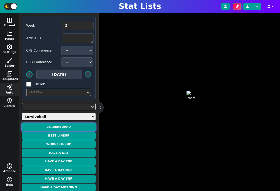
scroll to position [0, 0]
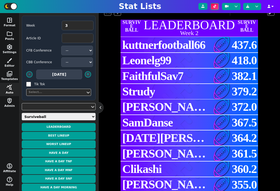
click at [42, 117] on select "Weekly Leaders Slate Leaders QB Stats RB Stats REC Stats IDP Stats Other Stats …" at bounding box center [59, 116] width 74 height 7
select select "otherstats"
click at [22, 113] on select "Weekly Leaders Slate Leaders QB Stats RB Stats REC Stats IDP Stats Other Stats …" at bounding box center [59, 116] width 74 height 7
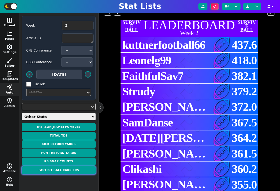
click at [62, 167] on button "Fastest Ball Carriers" at bounding box center [59, 170] width 74 height 8
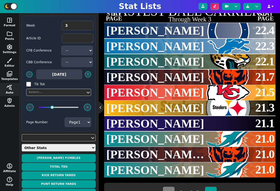
scroll to position [142, 0]
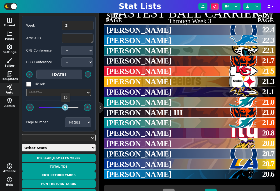
drag, startPoint x: 53, startPoint y: 107, endPoint x: 66, endPoint y: 107, distance: 13.0
click at [66, 107] on div at bounding box center [65, 107] width 4 height 4
click at [9, 23] on span "space_dashboard" at bounding box center [9, 20] width 6 height 6
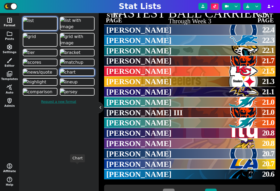
click at [76, 75] on img at bounding box center [67, 72] width 15 height 6
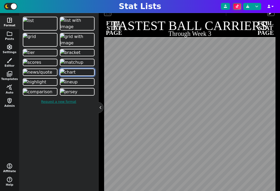
scroll to position [129, 0]
